Goal: Task Accomplishment & Management: Manage account settings

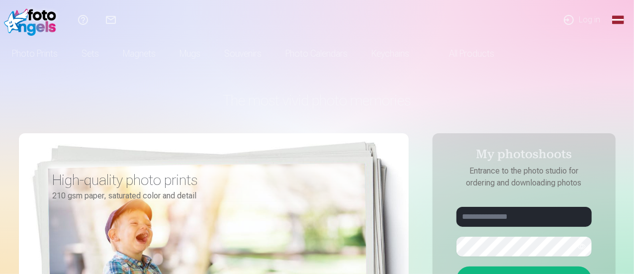
click at [580, 15] on font "Log in" at bounding box center [589, 19] width 21 height 9
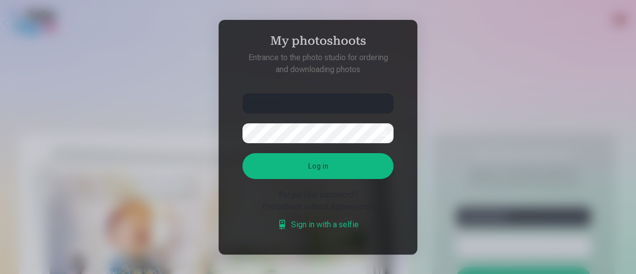
type input "**********"
click at [328, 170] on button "Log in" at bounding box center [318, 166] width 151 height 26
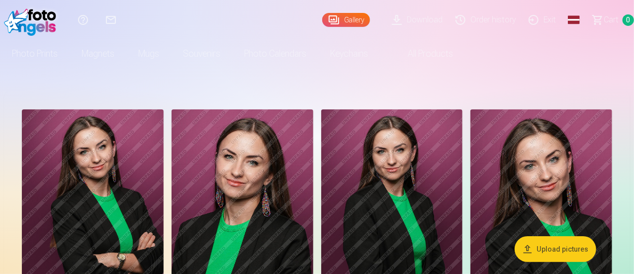
click at [156, 233] on img at bounding box center [93, 215] width 142 height 212
